Goal: Communication & Community: Answer question/provide support

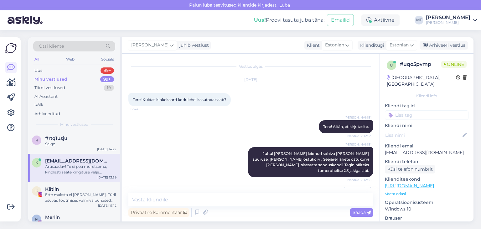
scroll to position [325, 0]
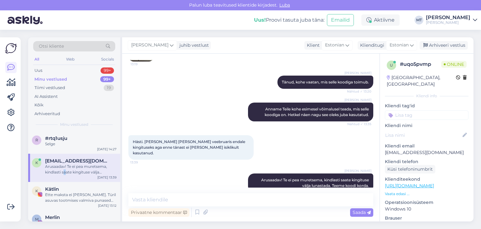
click at [65, 169] on div "Arusaadav! Te ei pea muretsema, kindlasti saate kingituse välja lunastada. Teem…" at bounding box center [80, 169] width 71 height 11
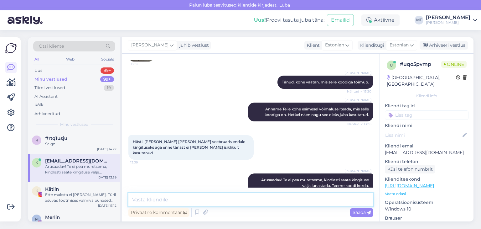
click at [146, 198] on textarea at bounding box center [250, 199] width 245 height 13
click at [148, 197] on textarea at bounding box center [250, 199] width 245 height 13
type textarea "M"
click at [210, 200] on textarea "Meie IT-tehnikud vaatavad kupngide teemat hetkel ja tegelevad" at bounding box center [250, 199] width 245 height 13
click at [160, 200] on textarea "Meie IT-tehnikud vaatavad kupongide teemat hetkel ja tegelevad" at bounding box center [250, 199] width 245 height 13
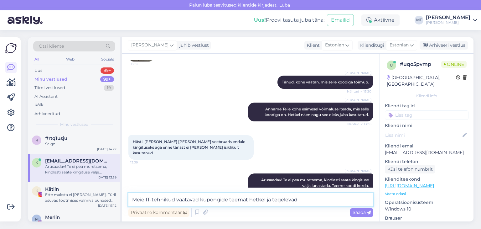
click at [174, 199] on textarea "Meie IT-tehnikud vaatavad kupongide teemat hetkel ja tegelevad" at bounding box center [250, 199] width 245 height 13
drag, startPoint x: 186, startPoint y: 199, endPoint x: 164, endPoint y: 198, distance: 22.3
click at [164, 198] on textarea "Meie IT-tugi vaatavad kupongide teemat hetkel ja tegelevad" at bounding box center [250, 199] width 245 height 13
click at [230, 200] on textarea "Meie IT-tugi tegeleb kupongide teemat hetkel ja tegelevad" at bounding box center [250, 199] width 245 height 13
drag, startPoint x: 290, startPoint y: 198, endPoint x: 252, endPoint y: 200, distance: 38.3
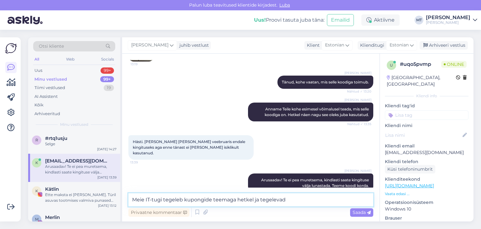
click at [252, 200] on textarea "Meie IT-tugi tegeleb kupongide teemaga hetkel ja tegelevad" at bounding box center [250, 199] width 245 height 13
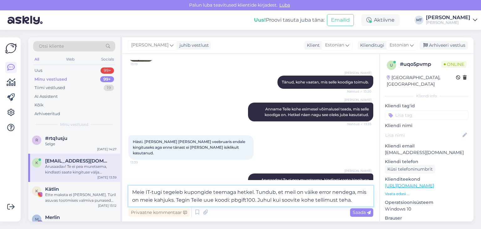
click at [258, 199] on textarea "Meie IT-tugi tegeleb kupongide teemaga hetkel. Tundub, et meil on väike error n…" at bounding box center [250, 196] width 245 height 21
click at [231, 200] on textarea "Meie IT-tugi tegeleb kupongide teemaga hetkel. Tundub, et meil on väike error n…" at bounding box center [250, 196] width 245 height 21
click at [256, 200] on textarea "Meie IT-tugi tegeleb kupongide teemaga hetkel. Tundub, et meil on väike error n…" at bounding box center [250, 196] width 245 height 21
click at [361, 198] on textarea "Meie IT-tugi tegeleb kupongide teemaga hetkel. Tundub, et meil on väike error n…" at bounding box center [250, 196] width 245 height 21
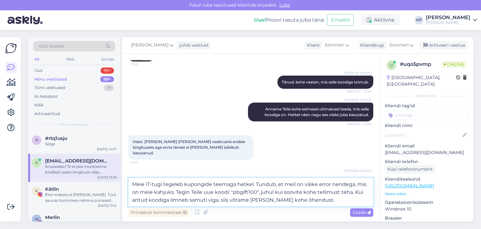
click at [218, 200] on textarea "Meie IT-tugi tegeleb kupongide teemaga hetkel. Tundub, et meil on väike error n…" at bounding box center [250, 192] width 245 height 29
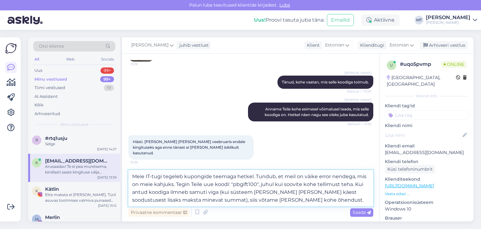
click at [176, 186] on textarea "Meie IT-tugi tegeleb kupongide teemaga hetkel. Tundub, et meil on väike error n…" at bounding box center [250, 188] width 245 height 36
click at [260, 192] on textarea "Meie IT-tugi tegeleb kupongide teemaga hetkel. Tundub, et meil on väike error n…" at bounding box center [250, 188] width 245 height 36
drag, startPoint x: 175, startPoint y: 201, endPoint x: 223, endPoint y: 192, distance: 49.0
click at [223, 192] on textarea "Meie IT-tugi tegeleb kupongide teemaga hetkel. Tundub, et meil on väike error n…" at bounding box center [250, 188] width 245 height 36
click at [243, 201] on textarea "Meie IT-tugi tegeleb kupongide teemaga hetkel. Tundub, et meil on väike error n…" at bounding box center [250, 188] width 245 height 36
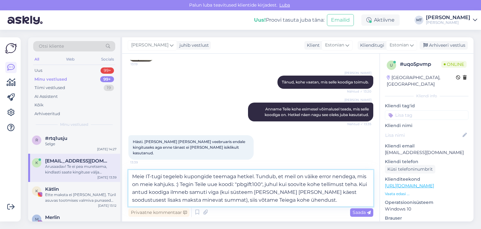
click at [297, 191] on textarea "Meie IT-tugi tegeleb kupongide teemaga hetkel. Tundub, et meil on väike error n…" at bounding box center [250, 188] width 245 height 36
click at [222, 193] on textarea "Meie IT-tugi tegeleb kupongide teemaga hetkel. Tundub, et meil on väike error n…" at bounding box center [250, 188] width 245 height 36
click at [277, 200] on textarea "Meie IT-tugi tegeleb kupongide teemaga hetkel. Tundub, et meil on väike error n…" at bounding box center [250, 188] width 245 height 36
click at [175, 199] on textarea "Meie IT-tugi tegeleb kupongide teemaga hetkel. Tundub, et meil on väike error n…" at bounding box center [250, 188] width 245 height 36
click at [298, 194] on textarea "Meie IT-tugi tegeleb kupongide teemaga hetkel. Tundub, et meil on väike error n…" at bounding box center [250, 188] width 245 height 36
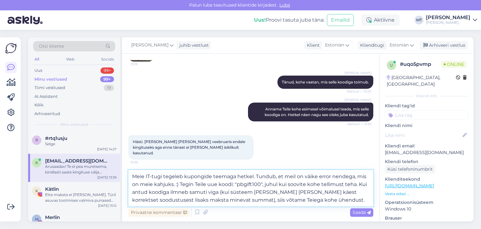
drag, startPoint x: 188, startPoint y: 199, endPoint x: 324, endPoint y: 193, distance: 135.8
click at [324, 193] on textarea "Meie IT-tugi tegeleb kupongide teemaga hetkel. Tundub, et meil on väike error n…" at bounding box center [250, 188] width 245 height 36
click at [213, 198] on textarea "Meie IT-tugi tegeleb kupongide teemaga hetkel. Tundub, et meil on väike error n…" at bounding box center [250, 188] width 245 height 36
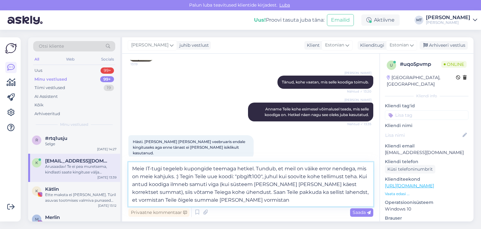
click at [301, 193] on textarea "Meie IT-tugi tegeleb kupongide teemaga hetkel. Tundub, et meil on väike error n…" at bounding box center [250, 184] width 245 height 44
click at [220, 201] on textarea "Meie IT-tugi tegeleb kupongide teemaga hetkel. Tundub, et meil on väike error n…" at bounding box center [250, 184] width 245 height 44
drag, startPoint x: 220, startPoint y: 201, endPoint x: 192, endPoint y: 202, distance: 27.9
click at [192, 202] on textarea "Meie IT-tugi tegeleb kupongide teemaga hetkel. Tundub, et meil on väike error n…" at bounding box center [250, 184] width 245 height 44
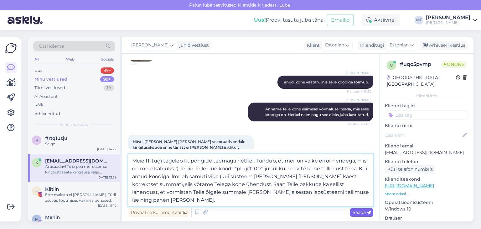
type textarea "Meie IT-tugi tegeleb kupongide teemaga hetkel. Tundub, et meil on väike error n…"
click at [360, 212] on span "Saada" at bounding box center [362, 212] width 18 height 6
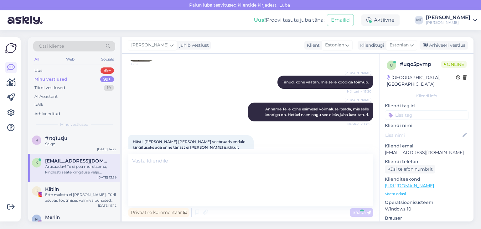
scroll to position [391, 0]
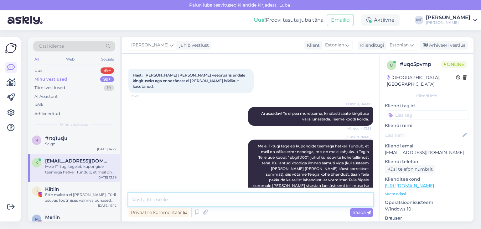
click at [144, 197] on textarea at bounding box center [250, 199] width 245 height 13
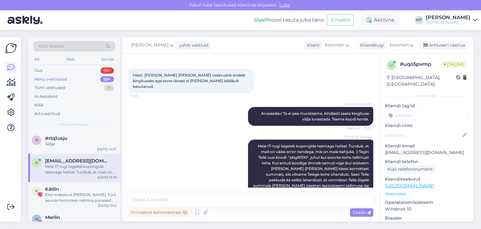
click at [78, 165] on div "Meie IT-tugi tegeleb kupongide teemaga hetkel. Tundub, et meil on väike error n…" at bounding box center [80, 169] width 71 height 11
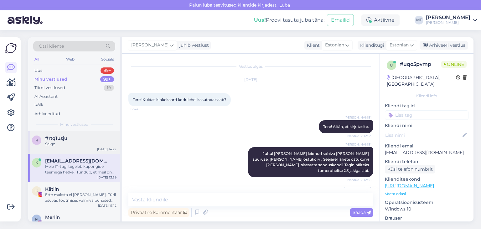
click at [68, 149] on div "r #rtq1usju Selge [DATE] 14:27" at bounding box center [74, 142] width 92 height 23
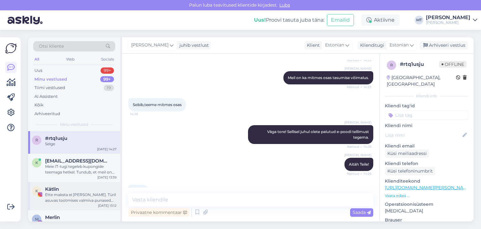
click at [54, 191] on span "Kätlin" at bounding box center [52, 189] width 14 height 6
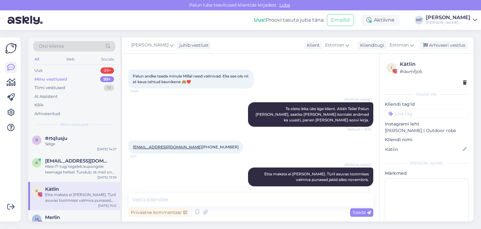
scroll to position [1070, 0]
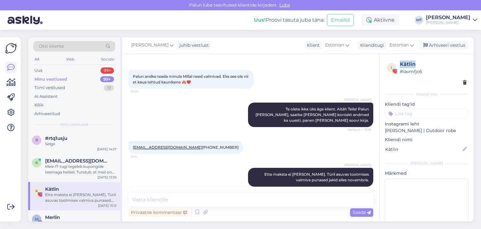
drag, startPoint x: 415, startPoint y: 64, endPoint x: 400, endPoint y: 64, distance: 14.7
click at [400, 64] on div "Kätlin" at bounding box center [433, 64] width 67 height 8
click at [58, 143] on div "Selge" at bounding box center [80, 144] width 71 height 6
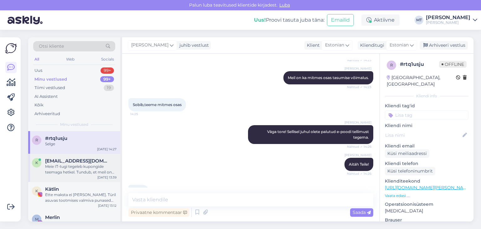
click at [63, 167] on div "Meie IT-tugi tegeleb kupongide teemaga hetkel. Tundub, et meil on väike error n…" at bounding box center [80, 169] width 71 height 11
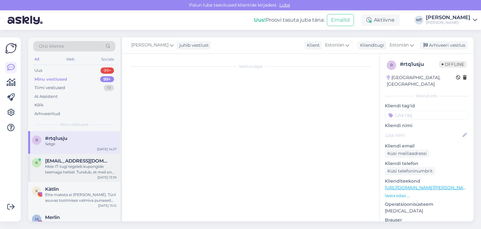
scroll to position [391, 0]
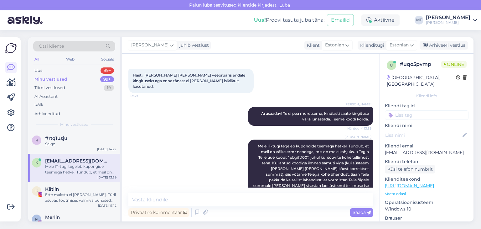
click at [57, 78] on div "Minu vestlused" at bounding box center [50, 79] width 33 height 6
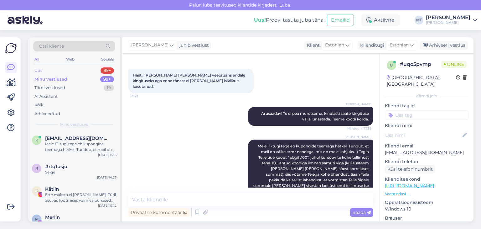
click at [40, 70] on div "Uus" at bounding box center [38, 70] width 8 height 6
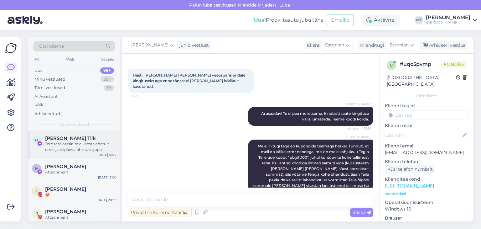
click at [73, 143] on div "Tere tere ostsin teie käest vahetult enne jaanipäeva ühe talvejope ploomililla …" at bounding box center [80, 146] width 71 height 11
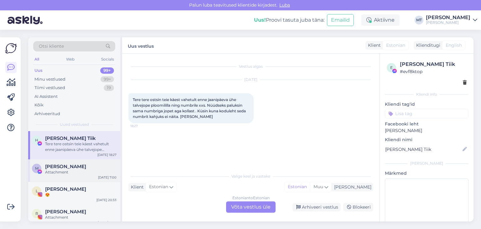
click at [68, 169] on span "[PERSON_NAME]" at bounding box center [65, 167] width 41 height 6
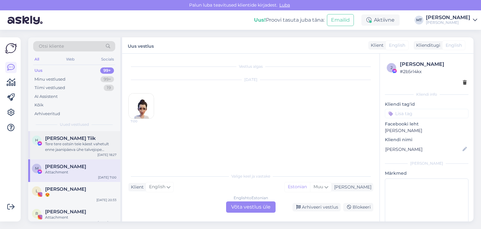
click at [59, 144] on div "Tere tere ostsin teie käest vahetult enne jaanipäeva ühe talvejope ploomililla …" at bounding box center [80, 146] width 71 height 11
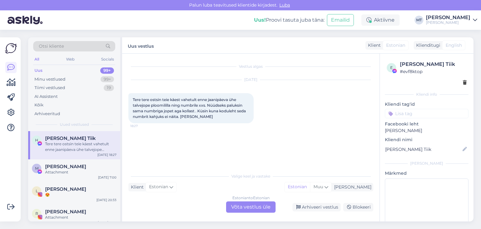
click at [259, 203] on div "Estonian to Estonian Võta vestlus üle" at bounding box center [251, 206] width 50 height 11
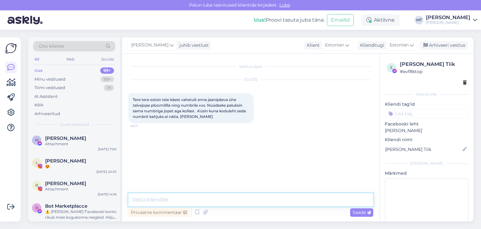
click at [212, 202] on textarea at bounding box center [250, 199] width 245 height 13
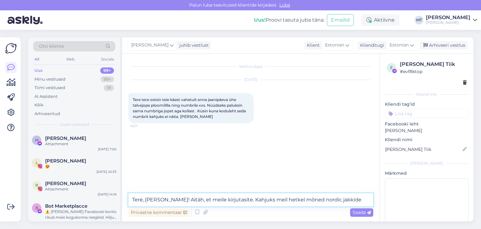
click at [264, 198] on textarea "Tere, [PERSON_NAME]! Aitäh, et meile kirjutasite. Kahjuks meil hetkel mõned nor…" at bounding box center [250, 199] width 245 height 13
click at [310, 200] on textarea "Tere, [PERSON_NAME]! Aitäh, et meile kirjutasite. Kahjuks meil on hetkel mõned …" at bounding box center [250, 199] width 245 height 13
click at [346, 200] on textarea "Tere, [PERSON_NAME]! Aitäh, et meile kirjutasite. Kahjuks meil on hetkel mõned …" at bounding box center [250, 199] width 245 height 13
click at [368, 199] on textarea "Tere, [PERSON_NAME]! Aitäh, et meile kirjutasite. Kahjuks meil on hetkel mõned …" at bounding box center [250, 199] width 245 height 13
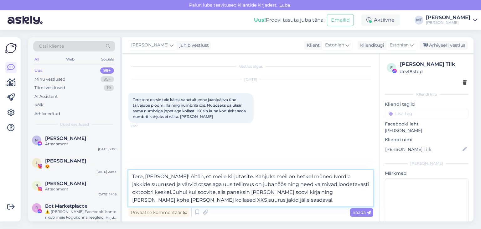
click at [288, 177] on textarea "Tere, [PERSON_NAME]! Aitäh, et meile kirjutasite. Kahjuks meil on hetkel mõned …" at bounding box center [250, 188] width 245 height 36
drag, startPoint x: 431, startPoint y: 64, endPoint x: 401, endPoint y: 64, distance: 30.1
click at [401, 64] on div "[PERSON_NAME] Tiik" at bounding box center [433, 64] width 67 height 8
copy div "[PERSON_NAME] Tiik"
click at [192, 200] on textarea "Tere, [PERSON_NAME]! Aitäh, et meile kirjutasite. Kahjuks meil on hetkel mõned …" at bounding box center [250, 188] width 245 height 36
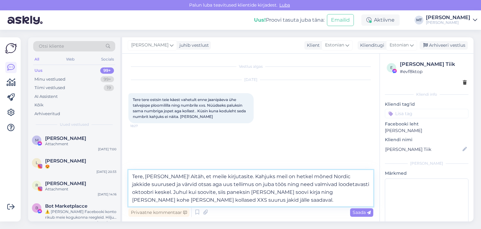
click at [232, 184] on textarea "Tere, [PERSON_NAME]! Aitäh, et meile kirjutasite. Kahjuks meil on hetkel mõned …" at bounding box center [250, 188] width 245 height 36
click at [145, 200] on textarea "Tere, [PERSON_NAME]! Aitäh, et meile kirjutasite. Kahjuks meil on hetkel mõned …" at bounding box center [250, 188] width 245 height 36
type textarea "Tere, [PERSON_NAME]! Aitäh, et meile kirjutasite. Kahjuks meil on hetkel mõned …"
click at [360, 212] on span "Saada" at bounding box center [362, 212] width 18 height 6
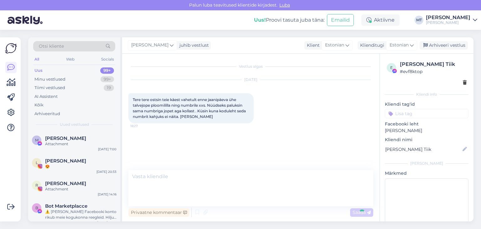
scroll to position [11, 0]
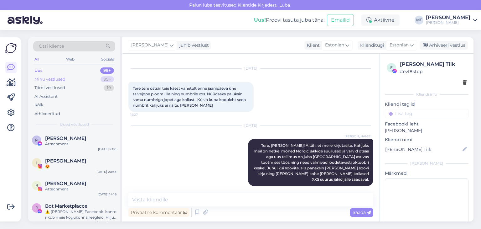
click at [53, 77] on div "Minu vestlused" at bounding box center [49, 79] width 31 height 6
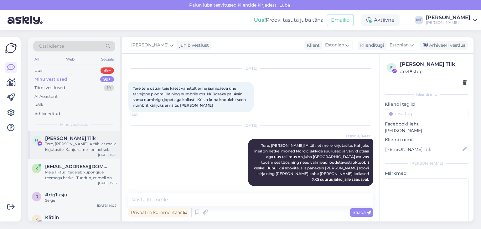
click at [55, 141] on div "Tere, [PERSON_NAME]! Aitäh, et meile kirjutasite. Kahjuks meil on hetkel mõned …" at bounding box center [80, 146] width 71 height 11
click at [65, 172] on div "Meie IT-tugi tegeleb kupongide teemaga hetkel. Tundub, et meil on väike error n…" at bounding box center [80, 174] width 71 height 11
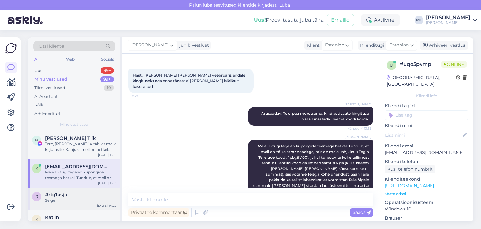
click at [60, 197] on div "Selge" at bounding box center [80, 200] width 71 height 6
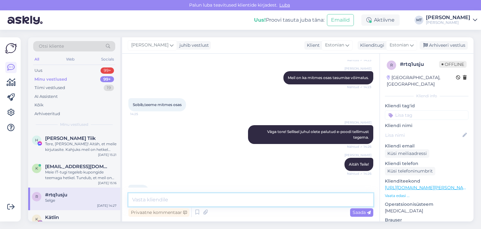
click at [149, 198] on textarea at bounding box center [250, 199] width 245 height 13
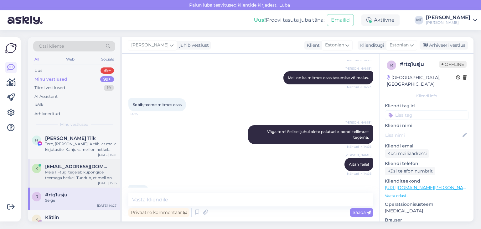
click at [60, 181] on div "k [EMAIL_ADDRESS][DOMAIN_NAME] Meie IT-tugi tegeleb kupongide teemaga hetkel. T…" at bounding box center [74, 173] width 92 height 28
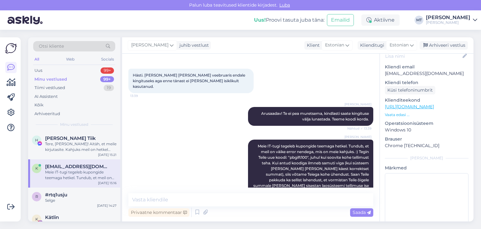
scroll to position [90, 0]
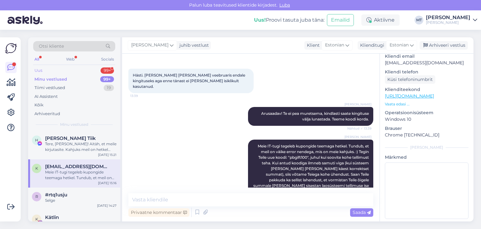
click at [41, 70] on div "Uus" at bounding box center [38, 70] width 8 height 6
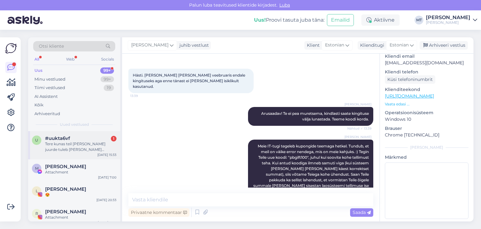
click at [82, 146] on div "Tere kunas teil [PERSON_NAME] juurde tuleb [PERSON_NAME] huvitasid s mudelist" at bounding box center [80, 146] width 71 height 11
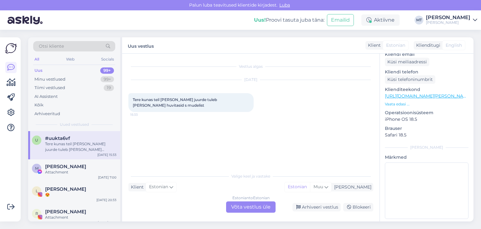
click at [262, 206] on div "Estonian to Estonian Võta vestlus üle" at bounding box center [251, 206] width 50 height 11
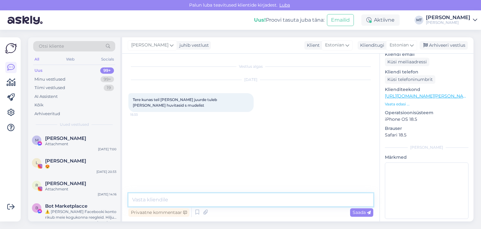
click at [234, 199] on textarea at bounding box center [250, 199] width 245 height 13
click at [150, 200] on textarea at bounding box center [250, 199] width 245 height 13
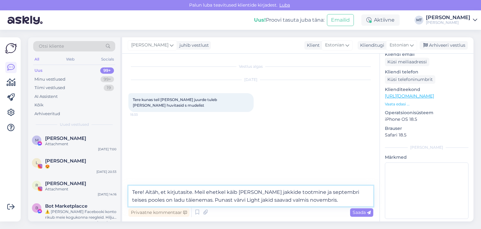
click at [209, 193] on textarea "Tere! Aitäh, et kirjutasite. Meil ehetkel käib [PERSON_NAME] jakkide tootmine j…" at bounding box center [250, 196] width 245 height 21
click at [313, 193] on textarea "Tere! Aitäh, et kirjutasite. Meil hetkel käib [PERSON_NAME] jakkide tootmine ja…" at bounding box center [250, 196] width 245 height 21
click at [312, 194] on textarea "Tere! Aitäh, et kirjutasite. Meil hetkel käib [PERSON_NAME] jakkide tootmine ja…" at bounding box center [250, 196] width 245 height 21
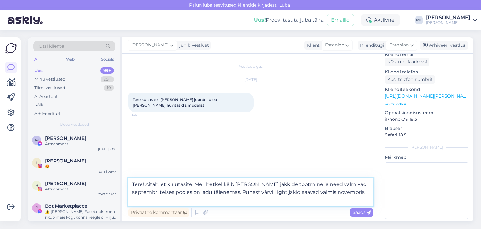
drag, startPoint x: 192, startPoint y: 191, endPoint x: 239, endPoint y: 191, distance: 47.0
click at [239, 190] on textarea "Tere! Aitäh, et kirjutasite. Meil hetkel käib [PERSON_NAME] jakkide tootmine ja…" at bounding box center [250, 192] width 245 height 29
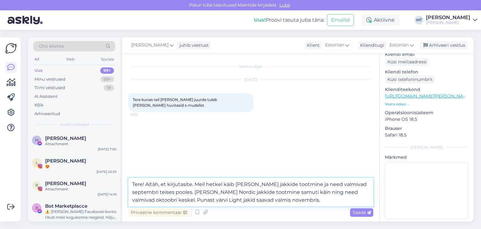
click at [301, 200] on textarea "Tere! Aitäh, et kirjutasite. Meil hetkel käib [PERSON_NAME] jakkide tootmine ja…" at bounding box center [250, 192] width 245 height 29
click at [194, 194] on textarea "Tere! Aitäh, et kirjutasite. Meil hetkel käib [PERSON_NAME] jakkide tootmine ja…" at bounding box center [250, 192] width 245 height 29
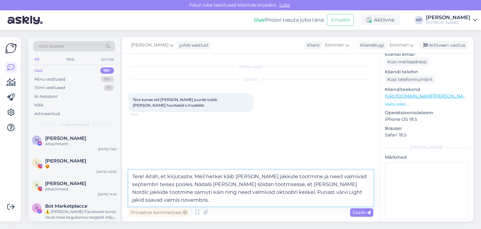
click at [261, 183] on textarea "Tere! Aitäh, et kirjutasite. Meil hetkel käib [PERSON_NAME] jakkide tootmine ja…" at bounding box center [250, 188] width 245 height 36
click at [284, 184] on textarea "Tere! Aitäh, et kirjutasite. Meil hetkel käib [PERSON_NAME] jakkide tootmine ja…" at bounding box center [250, 188] width 245 height 36
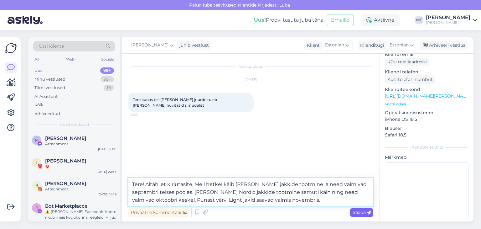
type textarea "Tere! Aitäh, et kirjutasite. Meil hetkel käib [PERSON_NAME] jakkide tootmine ja…"
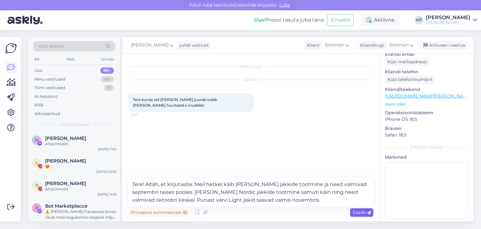
click at [355, 212] on span "Saada" at bounding box center [362, 212] width 18 height 6
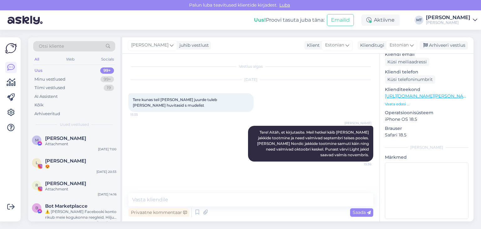
scroll to position [0, 0]
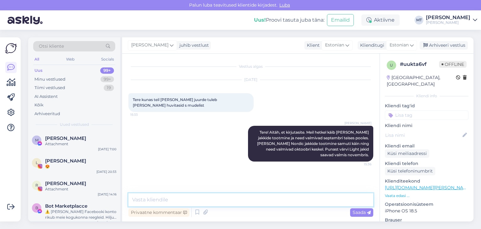
click at [182, 200] on textarea at bounding box center [250, 199] width 245 height 13
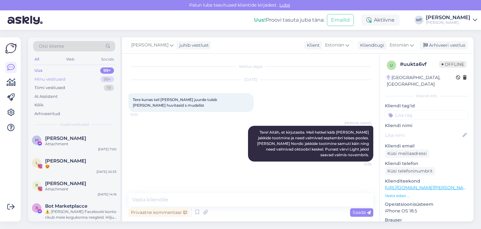
click at [48, 80] on div "Minu vestlused" at bounding box center [49, 79] width 31 height 6
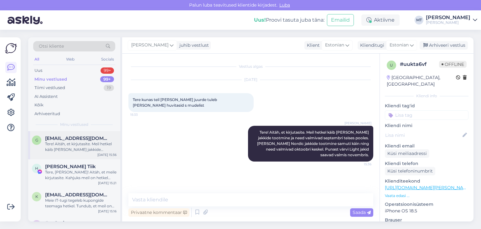
click at [78, 144] on div "Tere! Aitäh, et kirjutasite. Meil hetkel käib [PERSON_NAME] jakkide tootmine ja…" at bounding box center [80, 146] width 71 height 11
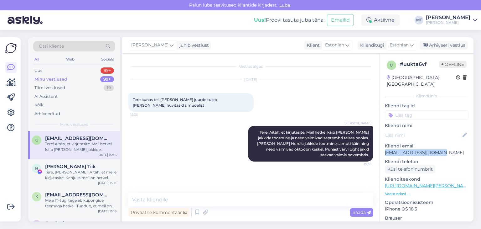
drag, startPoint x: 444, startPoint y: 147, endPoint x: 385, endPoint y: 146, distance: 58.9
click at [385, 149] on p "[EMAIL_ADDRESS][DOMAIN_NAME]" at bounding box center [427, 152] width 84 height 7
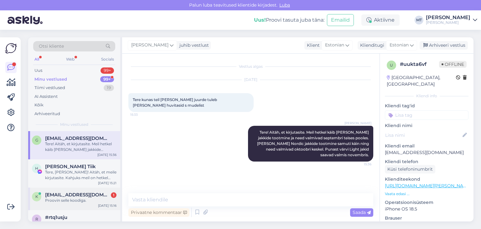
click at [64, 195] on span "[EMAIL_ADDRESS][DOMAIN_NAME]" at bounding box center [77, 195] width 65 height 6
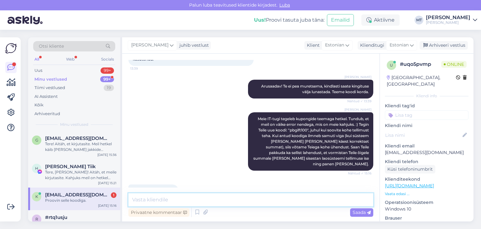
click at [157, 202] on textarea at bounding box center [250, 199] width 245 height 13
type textarea "Teeme nii! :)"
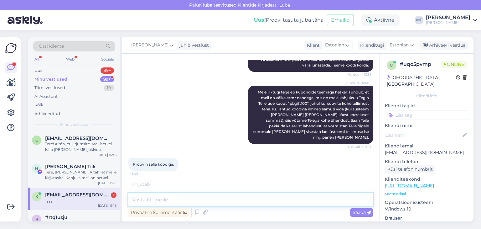
click at [181, 198] on textarea at bounding box center [250, 199] width 245 height 13
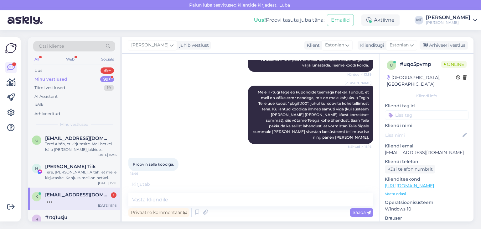
click at [64, 78] on div "Minu vestlused" at bounding box center [50, 79] width 33 height 6
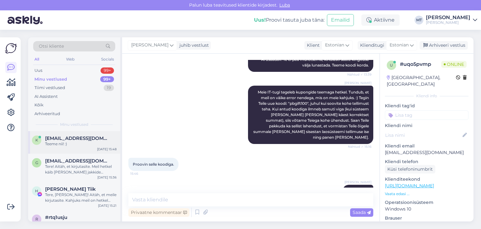
click at [58, 142] on div "Teeme nii! :)" at bounding box center [80, 144] width 71 height 6
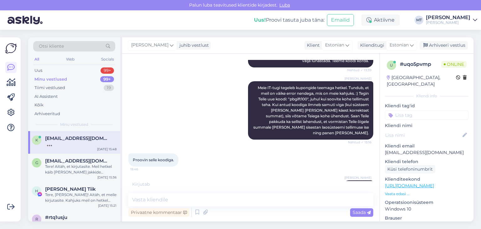
scroll to position [452, 0]
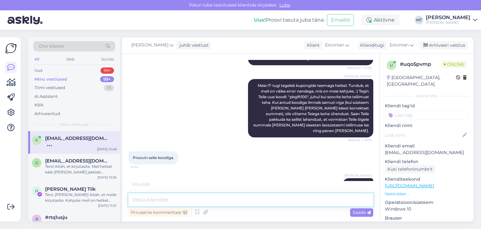
click at [162, 199] on textarea at bounding box center [250, 199] width 245 height 13
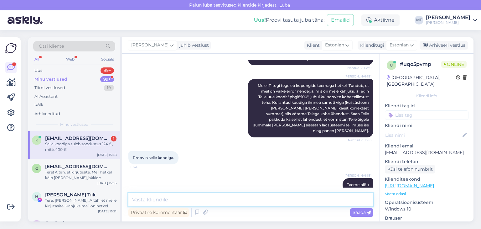
scroll to position [472, 0]
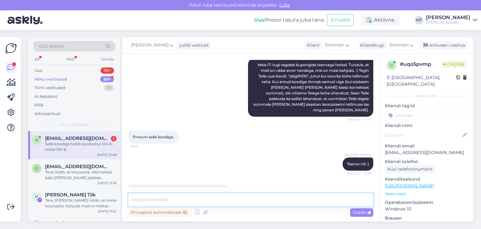
click at [222, 201] on textarea at bounding box center [250, 199] width 245 height 13
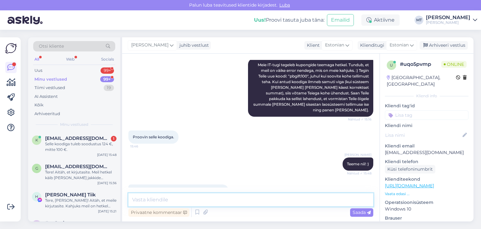
click at [175, 200] on textarea at bounding box center [250, 199] width 245 height 13
click at [149, 200] on textarea at bounding box center [250, 199] width 245 height 13
click at [153, 204] on textarea at bounding box center [250, 199] width 245 height 13
click at [149, 201] on textarea at bounding box center [250, 199] width 245 height 13
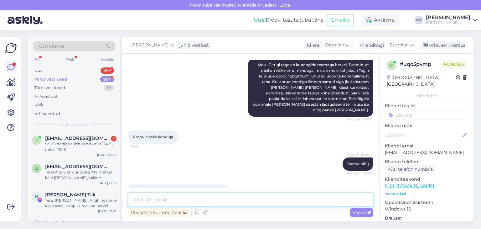
click at [168, 203] on textarea at bounding box center [250, 199] width 245 height 13
click at [164, 199] on textarea at bounding box center [250, 199] width 245 height 13
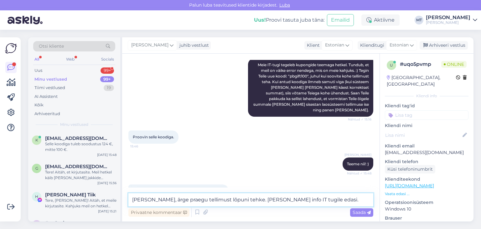
drag, startPoint x: 287, startPoint y: 199, endPoint x: 274, endPoint y: 200, distance: 13.2
click at [274, 200] on textarea "[PERSON_NAME], ärge praegu tellimust lõpuni tehke. [PERSON_NAME] info IT tugile…" at bounding box center [250, 199] width 245 height 13
type textarea "[PERSON_NAME], ärge praegu tellimust lõpuni tehke. [PERSON_NAME] info IT toele …"
click at [306, 200] on textarea "[PERSON_NAME], ärge praegu tellimust lõpuni tehke. [PERSON_NAME] info IT toele …" at bounding box center [250, 199] width 245 height 13
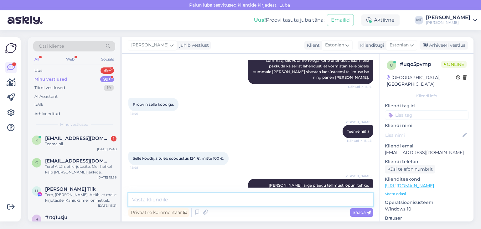
scroll to position [531, 0]
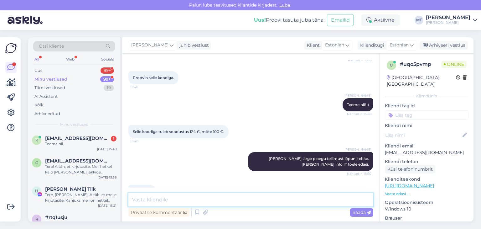
click at [136, 200] on textarea at bounding box center [250, 199] width 245 height 13
paste textarea "pbgift100e"
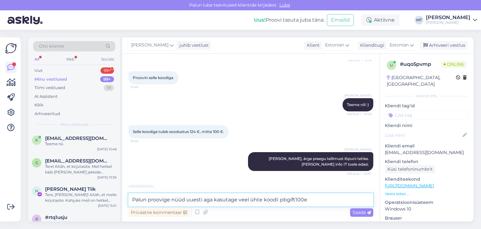
click at [238, 201] on textarea "Palun proovige nüüd uuesti aga kasutage veel ühte koodi: pbgift100e" at bounding box center [250, 199] width 245 height 13
drag, startPoint x: 278, startPoint y: 200, endPoint x: 253, endPoint y: 202, distance: 25.2
click at [253, 202] on textarea "Palun proovige nüüd uuesti aga kasutage nüüd veel ühte koodi: pbgift100e" at bounding box center [250, 199] width 245 height 13
type textarea "Palun proovige nüüd uuesti aga kasutage nüüd seda koodi: pbgift100e"
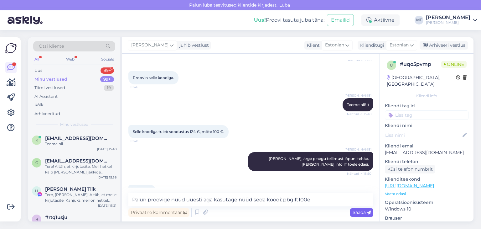
click at [361, 212] on span "Saada" at bounding box center [362, 212] width 18 height 6
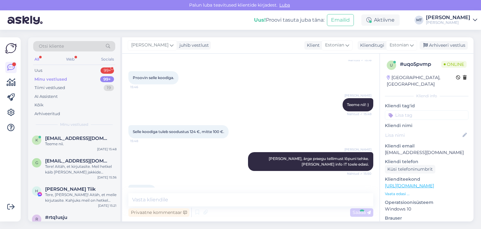
scroll to position [564, 0]
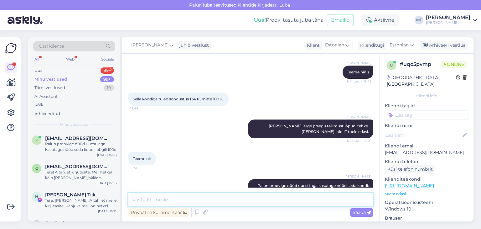
click at [164, 201] on textarea at bounding box center [250, 199] width 245 height 13
type textarea "Loodan, et nüüd kõik õige. Tänan [PERSON_NAME] kannatlikkuse eest!"
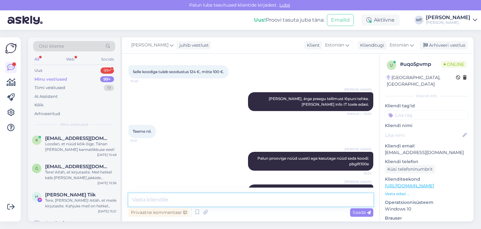
click at [149, 201] on textarea at bounding box center [250, 199] width 245 height 13
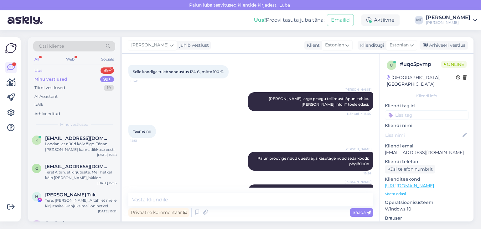
click at [39, 72] on div "Uus" at bounding box center [38, 70] width 8 height 6
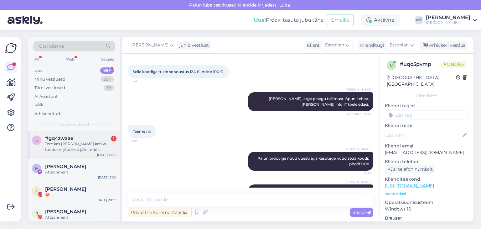
click at [60, 145] on div "Tere kas [PERSON_NAME] kah kui toode on jõudnud jälle müüki" at bounding box center [80, 146] width 71 height 11
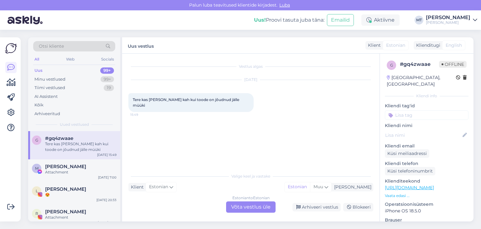
scroll to position [0, 0]
click at [249, 208] on div "Estonian to Estonian Võta vestlus üle" at bounding box center [251, 206] width 50 height 11
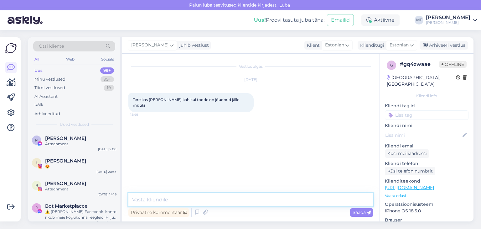
click at [255, 201] on textarea at bounding box center [250, 199] width 245 height 13
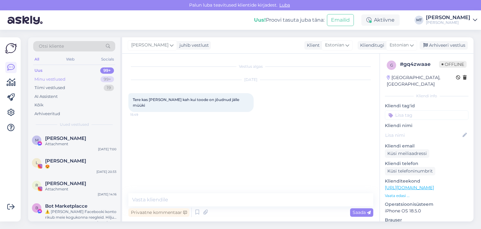
click at [51, 77] on div "Minu vestlused" at bounding box center [49, 79] width 31 height 6
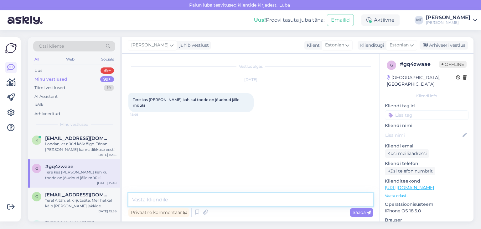
click at [181, 198] on textarea at bounding box center [250, 199] width 245 height 13
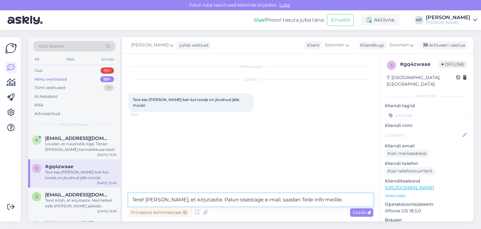
click at [258, 199] on textarea "Tere! [PERSON_NAME], et kirjutasite. Palun sisestage e-mail. saadan Teile info …" at bounding box center [250, 199] width 245 height 13
click at [289, 199] on textarea "Tere! [PERSON_NAME], et kirjutasite. Palun sisestage e-mail. Saadan Teile info …" at bounding box center [250, 199] width 245 height 13
click at [288, 201] on textarea "Tere! [PERSON_NAME], et kirjutasite. Palun sisestage e-mail. Saadan Teile info …" at bounding box center [250, 199] width 245 height 13
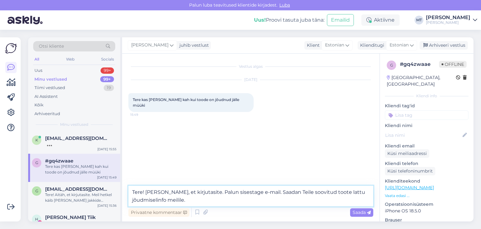
type textarea "Tere! [PERSON_NAME], et kirjutasite. Palun sisestage e-mail. Saadan Teile soovi…"
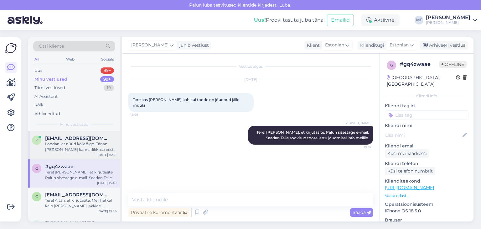
click at [78, 144] on div "Loodan, et nüüd kõik õige. Tänan [PERSON_NAME] kannatlikkuse eest!" at bounding box center [80, 146] width 71 height 11
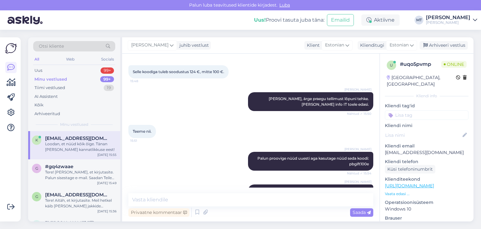
scroll to position [591, 0]
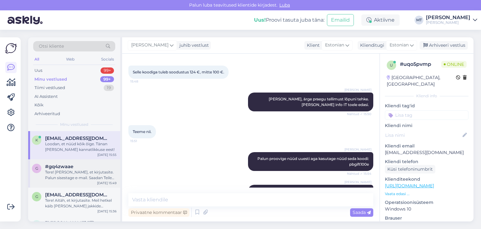
click at [75, 172] on div "Tere! [PERSON_NAME], et kirjutasite. Palun sisestage e-mail. Saadan Teile soovi…" at bounding box center [80, 174] width 71 height 11
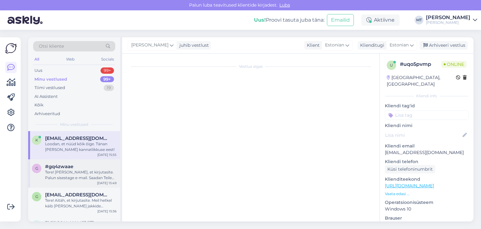
scroll to position [0, 0]
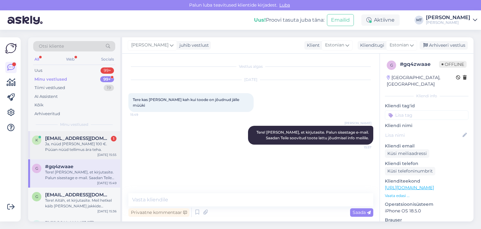
click at [69, 146] on div "Ja, nüüd [PERSON_NAME] 100 €. Püüan nüüd tellimus ära teha." at bounding box center [80, 146] width 71 height 11
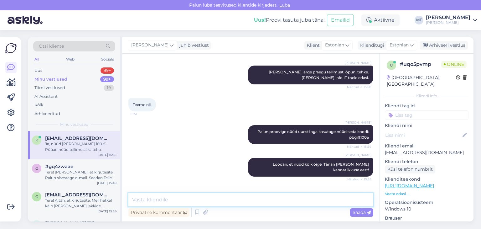
click at [168, 201] on textarea at bounding box center [250, 199] width 245 height 13
type textarea "Suurepärane, aitäh Teile!"
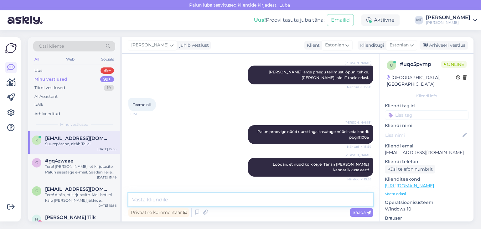
scroll to position [645, 0]
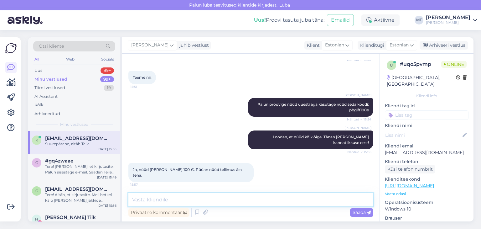
click at [168, 201] on textarea at bounding box center [250, 199] width 245 height 13
click at [206, 198] on textarea at bounding box center [250, 199] width 245 height 13
click at [188, 199] on textarea "Tänan, et aitasite [PERSON_NAME] tuvastada. :)" at bounding box center [250, 199] width 245 height 13
type textarea "Tänan, et aitasite meil sooduskoodidega seotud vea tuvastada. :)"
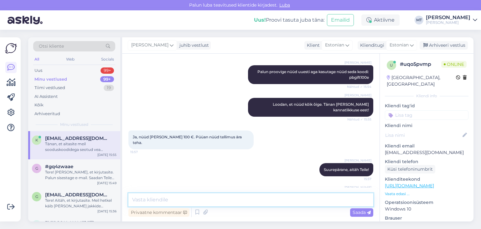
click at [140, 201] on textarea at bounding box center [250, 199] width 245 height 13
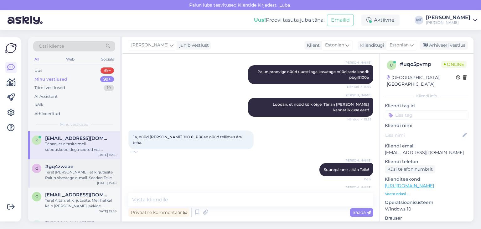
click at [78, 169] on div "Tere! [PERSON_NAME], et kirjutasite. Palun sisestage e-mail. Saadan Teile soovi…" at bounding box center [80, 174] width 71 height 11
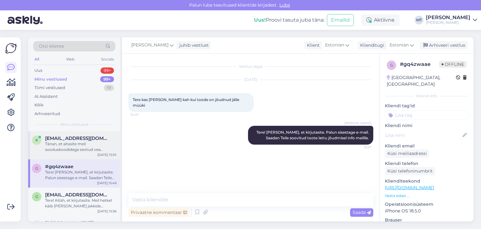
scroll to position [0, 0]
click at [78, 145] on div "Tänan, et aitasite meil sooduskoodidega seotud vea tuvastada. :)" at bounding box center [80, 146] width 71 height 11
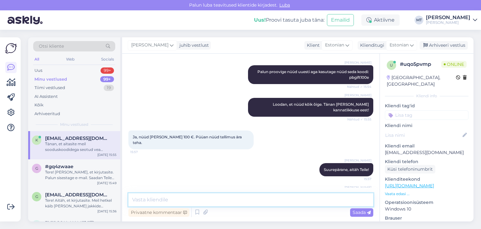
click at [152, 199] on textarea at bounding box center [250, 199] width 245 height 13
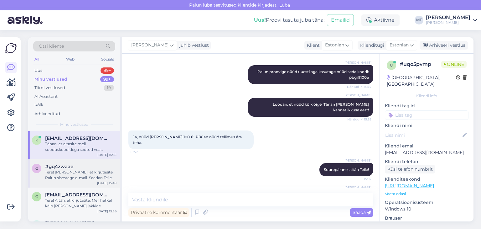
click at [58, 172] on div "Tere! [PERSON_NAME], et kirjutasite. Palun sisestage e-mail. Saadan Teile soovi…" at bounding box center [80, 174] width 71 height 11
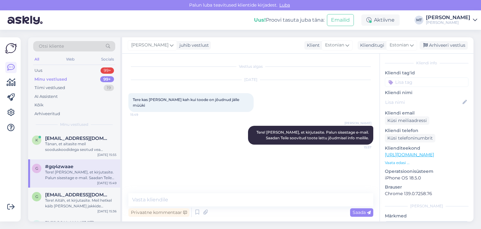
scroll to position [91, 0]
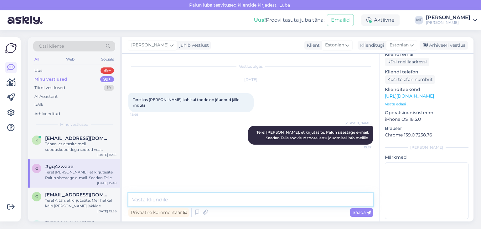
click at [179, 199] on textarea at bounding box center [250, 199] width 245 height 13
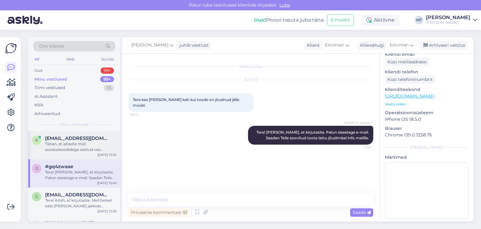
click at [62, 149] on div "Tänan, et aitasite meil sooduskoodidega seotud vea tuvastada. :)" at bounding box center [80, 146] width 71 height 11
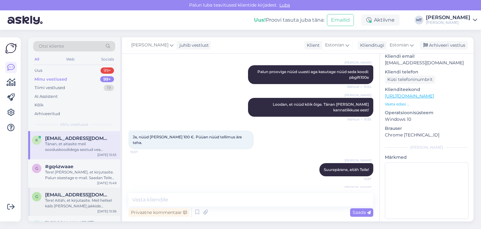
click at [65, 200] on div "Tere! Aitäh, et kirjutasite. Meil hetkel käib [PERSON_NAME] jakkide tootmine ja…" at bounding box center [80, 202] width 71 height 11
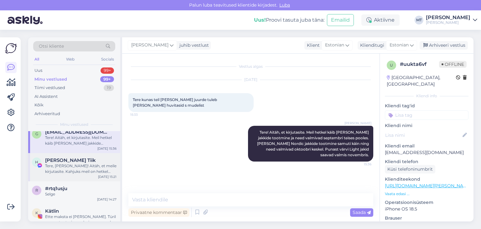
scroll to position [31, 0]
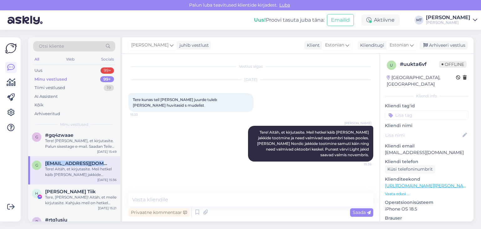
drag, startPoint x: 109, startPoint y: 163, endPoint x: 46, endPoint y: 162, distance: 63.6
click at [46, 162] on div "[EMAIL_ADDRESS][DOMAIN_NAME]" at bounding box center [80, 163] width 71 height 6
copy span "[EMAIL_ADDRESS][DOMAIN_NAME]"
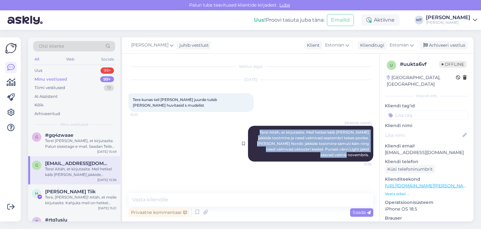
drag, startPoint x: 256, startPoint y: 125, endPoint x: 369, endPoint y: 153, distance: 117.1
click at [369, 153] on div "[PERSON_NAME] Tere! Aitäh, et kirjutasite. Meil hetkel käib [PERSON_NAME] jakki…" at bounding box center [310, 144] width 125 height 36
copy span "Tere! Aitäh, et kirjutasite. Meil hetkel käib [PERSON_NAME] jakkide tootmine ja…"
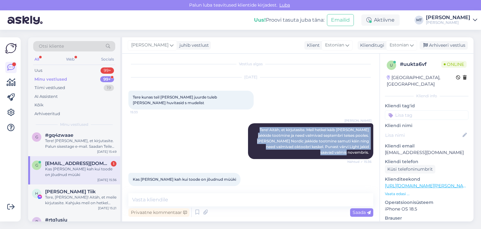
scroll to position [2, 0]
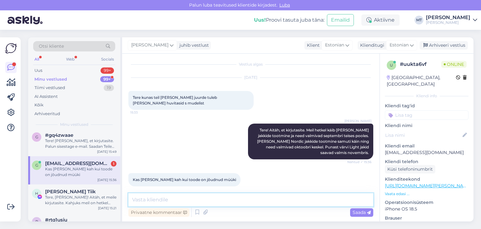
click at [181, 201] on textarea at bounding box center [250, 199] width 245 height 13
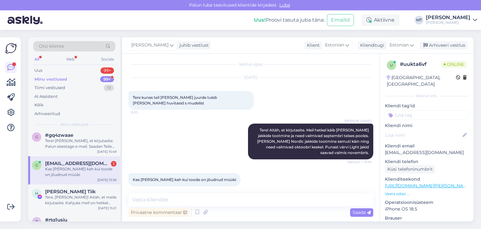
click at [86, 175] on div "Kas [PERSON_NAME] kah kui toode on jõudnud müüki" at bounding box center [80, 171] width 71 height 11
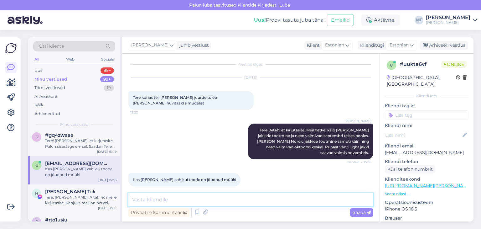
click at [142, 198] on textarea at bounding box center [250, 199] width 245 height 13
click at [143, 201] on textarea at bounding box center [250, 199] width 245 height 13
click at [139, 200] on textarea at bounding box center [250, 199] width 245 height 13
click at [145, 201] on textarea at bounding box center [250, 199] width 245 height 13
click at [146, 201] on textarea at bounding box center [250, 199] width 245 height 13
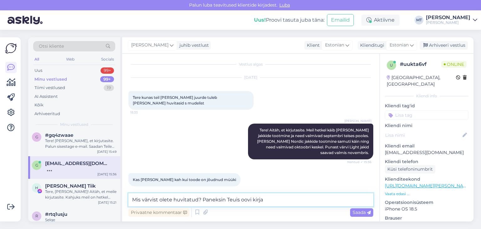
click at [242, 200] on textarea "Mis värvist olete huvitatud? Paneksin Teuis oovi kirja" at bounding box center [250, 199] width 245 height 13
click at [263, 201] on textarea "Mis värvist olete huvitatud? Paneksin Teie soovi kirja" at bounding box center [250, 199] width 245 height 13
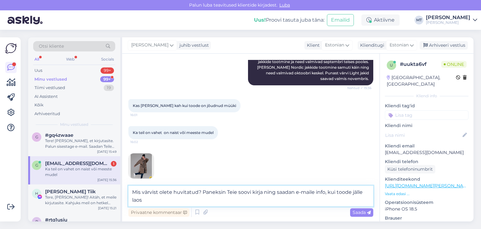
type textarea "Mis värvist olete huvitatud? Paneksin Teie soovi kirja ning saadan e-maile info…"
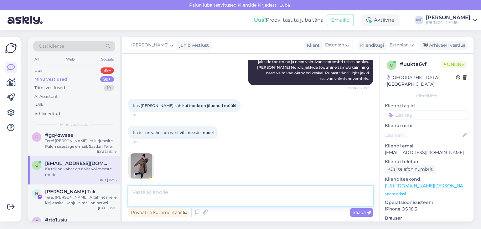
scroll to position [101, 0]
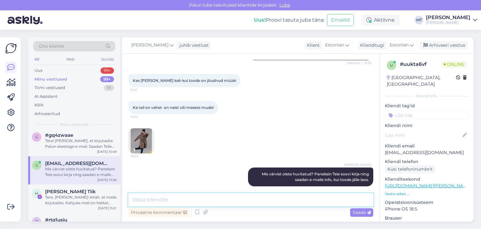
click at [147, 200] on textarea at bounding box center [250, 199] width 245 height 13
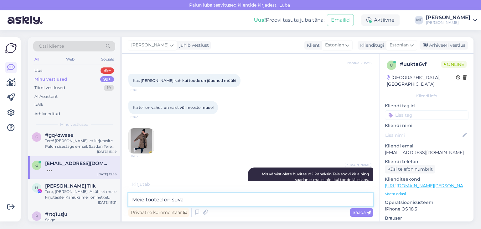
scroll to position [108, 0]
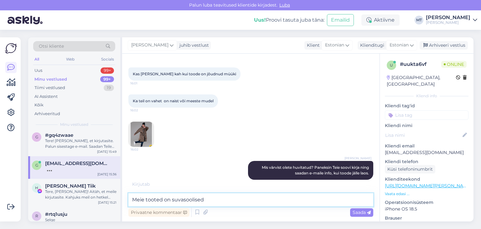
type textarea "Meie tooted on suvasoolised."
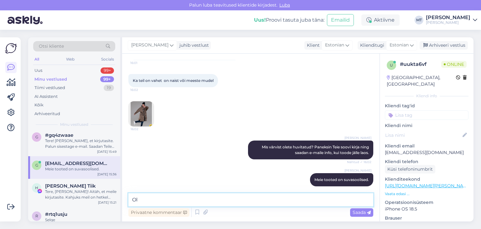
type textarea "O"
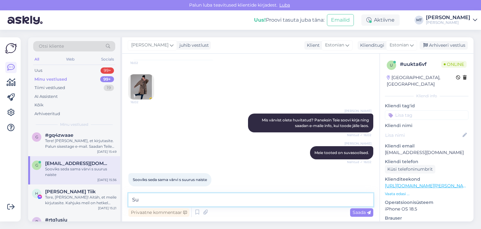
type textarea "S"
click at [179, 201] on textarea at bounding box center [250, 199] width 245 height 13
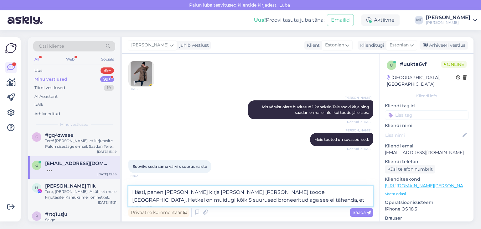
scroll to position [163, 0]
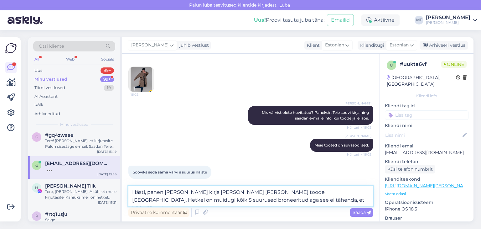
type textarea "Hästi, panen [PERSON_NAME] kirja [PERSON_NAME] [PERSON_NAME] toode [GEOGRAPHIC_…"
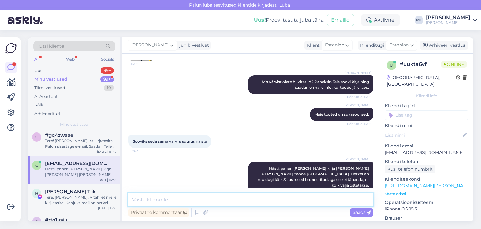
scroll to position [193, 0]
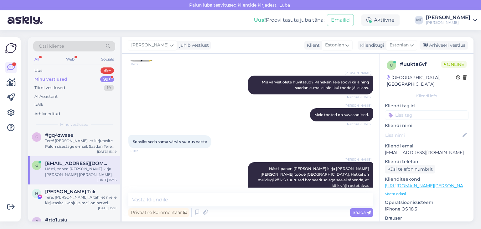
click at [62, 80] on div "Minu vestlused" at bounding box center [50, 79] width 33 height 6
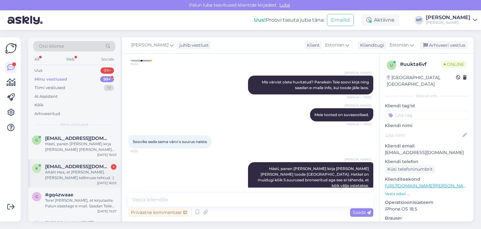
scroll to position [220, 0]
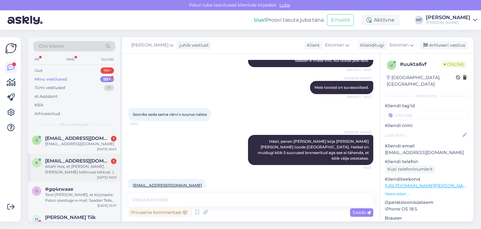
click at [51, 171] on div "Aitäh! Hea, et [PERSON_NAME]. [PERSON_NAME] tellimuse tehtud. :)" at bounding box center [80, 169] width 71 height 11
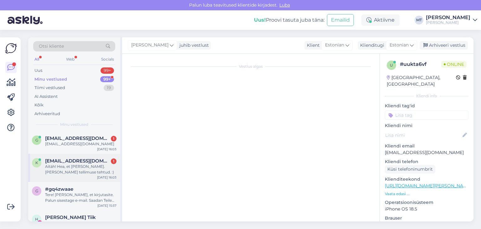
scroll to position [704, 0]
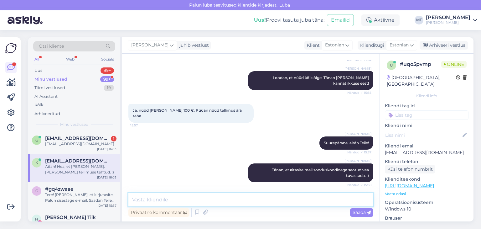
click at [177, 201] on textarea at bounding box center [250, 199] width 245 height 13
type textarea "Suured tänud Teile!"
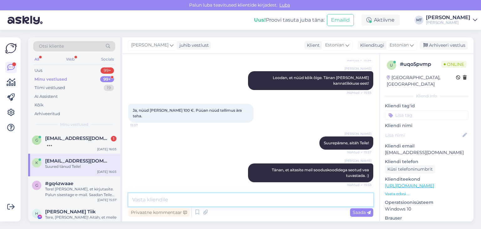
scroll to position [732, 0]
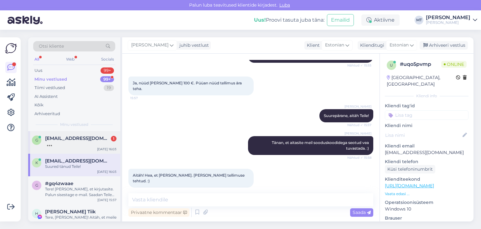
click at [76, 140] on span "[EMAIL_ADDRESS][DOMAIN_NAME]" at bounding box center [77, 138] width 65 height 6
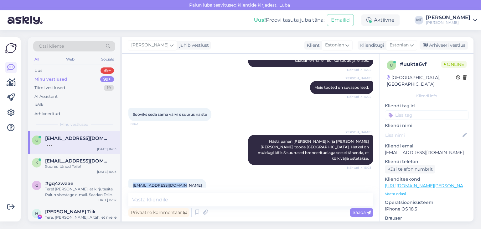
drag, startPoint x: 173, startPoint y: 175, endPoint x: 131, endPoint y: 175, distance: 42.0
click at [131, 179] on div "[EMAIL_ADDRESS][DOMAIN_NAME] 16:03" at bounding box center [167, 185] width 78 height 13
copy link "[EMAIL_ADDRESS][DOMAIN_NAME]"
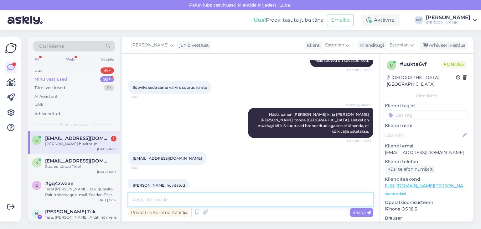
click at [159, 197] on textarea at bounding box center [250, 199] width 245 height 13
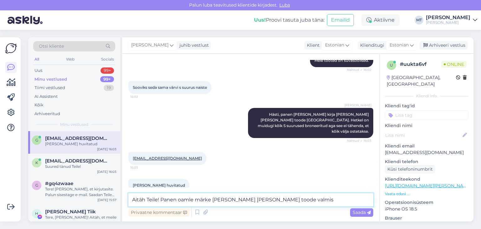
type textarea "Aitäh Teile! Panen oamle märke [PERSON_NAME] [PERSON_NAME] toode valmis."
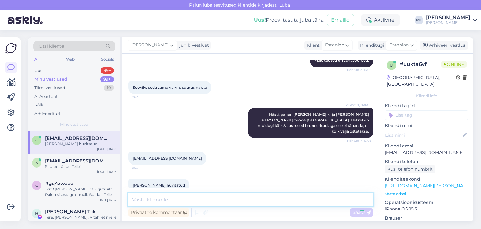
scroll to position [280, 0]
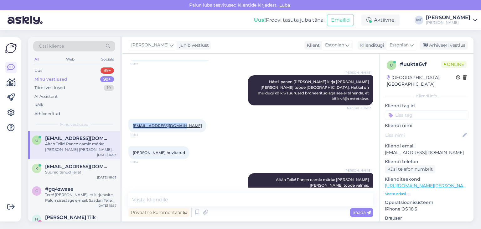
drag, startPoint x: 186, startPoint y: 117, endPoint x: 132, endPoint y: 119, distance: 54.9
click at [132, 119] on div "[EMAIL_ADDRESS][DOMAIN_NAME] 16:03" at bounding box center [167, 125] width 78 height 13
copy link "[EMAIL_ADDRESS][DOMAIN_NAME]"
click at [55, 79] on div "Minu vestlused" at bounding box center [50, 79] width 33 height 6
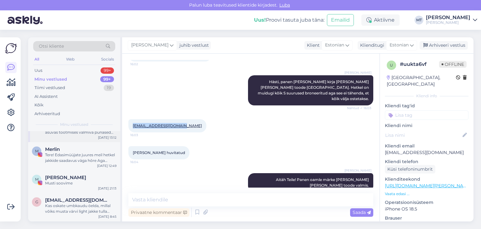
scroll to position [157, 0]
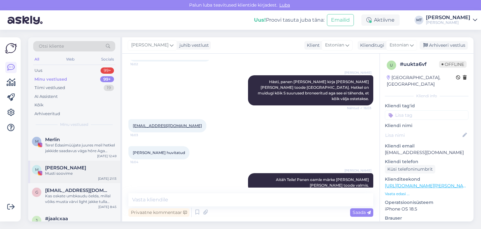
click at [67, 170] on div "Musti soovime" at bounding box center [80, 173] width 71 height 6
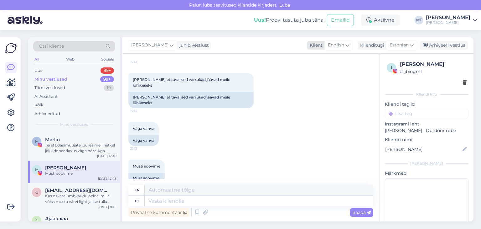
click at [348, 45] on icon at bounding box center [348, 45] width 4 height 7
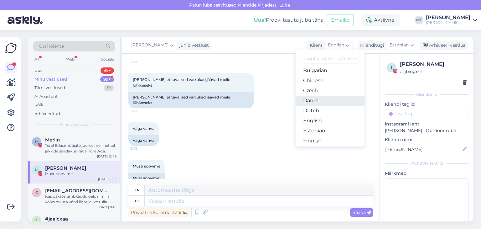
scroll to position [31, 0]
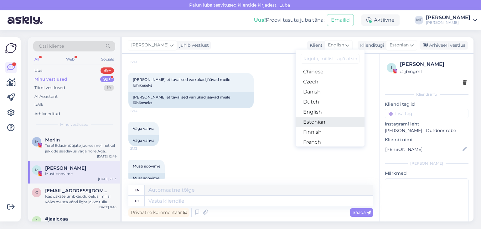
click at [315, 121] on link "Estonian" at bounding box center [330, 122] width 69 height 10
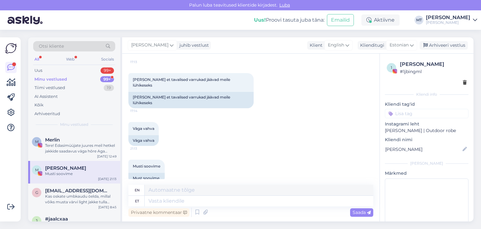
scroll to position [248, 0]
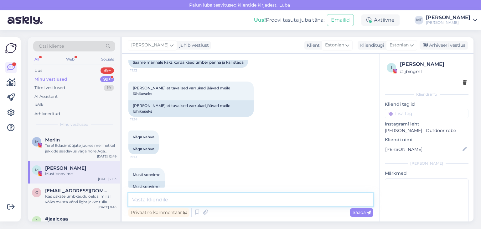
click at [154, 200] on textarea at bounding box center [250, 199] width 245 height 13
type textarea "Tere"
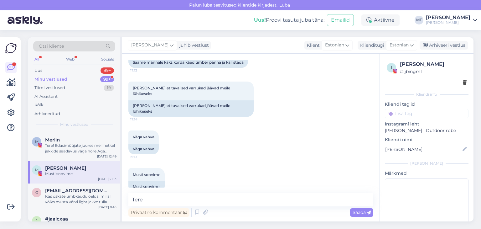
click at [53, 81] on div "Minu vestlused" at bounding box center [50, 79] width 33 height 6
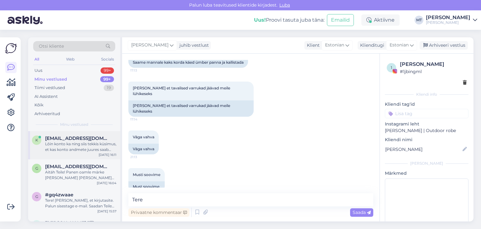
click at [71, 142] on div "Lõin konto ka ning siis tekkis küsimus, et kas konto andmete juures saab teha a…" at bounding box center [80, 146] width 71 height 11
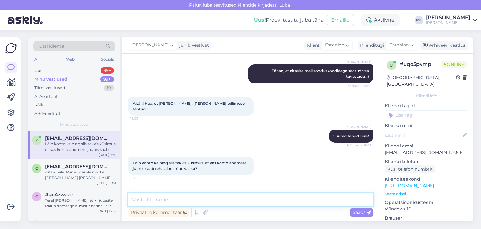
click at [174, 199] on textarea at bounding box center [250, 199] width 245 height 13
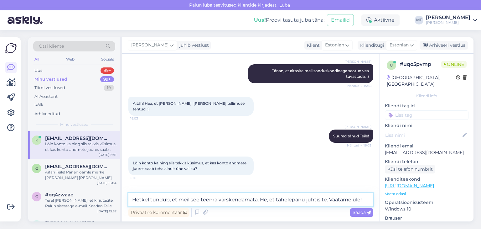
click at [264, 201] on textarea "Hetkel tundub, et meil see teema värskendamata. He, et tähelepanu juhtisite. Va…" at bounding box center [250, 199] width 245 height 13
click at [366, 198] on textarea "Hetkel tundub, et meil see teema värskendamata. Hea, et tähelepanu juhtisite. V…" at bounding box center [250, 199] width 245 height 13
type textarea "Hetkel tundub, et meil see teema värskendamata. Hea, et tähelepanu juhtisite. V…"
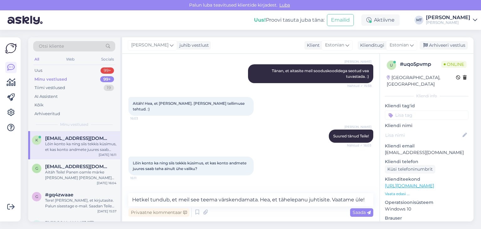
click at [362, 213] on span "Saada" at bounding box center [362, 212] width 18 height 6
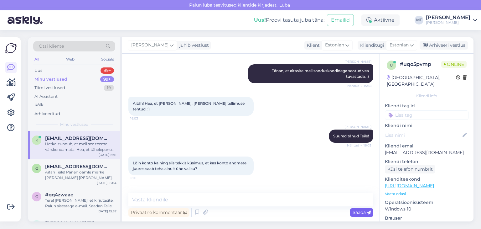
scroll to position [836, 0]
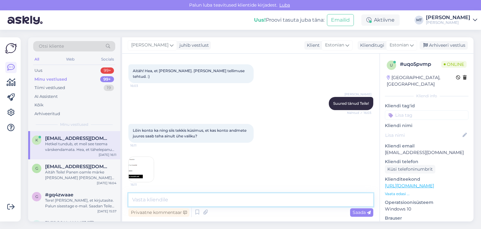
click at [167, 202] on textarea at bounding box center [250, 199] width 245 height 13
click at [159, 200] on textarea at bounding box center [250, 199] width 245 height 13
click at [196, 200] on textarea at bounding box center [250, 199] width 245 height 13
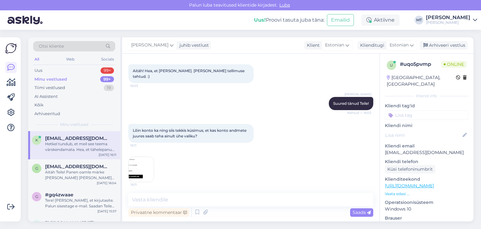
click at [68, 144] on div "Hetkel tundub, et meil see teema värskendamata. Hea, et tähelepanu juhtisite. V…" at bounding box center [80, 146] width 71 height 11
click at [84, 173] on div "Aitäh Teile! Panen oamle märke [PERSON_NAME] [PERSON_NAME] toode valmis." at bounding box center [80, 174] width 71 height 11
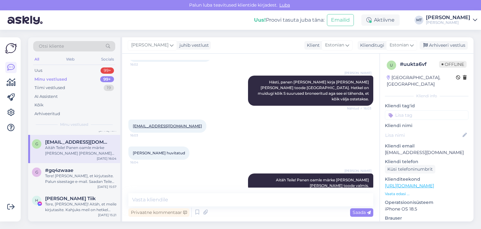
scroll to position [63, 0]
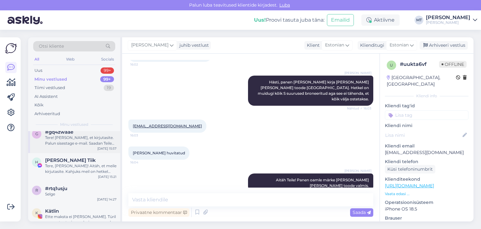
click at [59, 139] on div "Tere! [PERSON_NAME], et kirjutasite. Palun sisestage e-mail. Saadan Teile soovi…" at bounding box center [80, 140] width 71 height 11
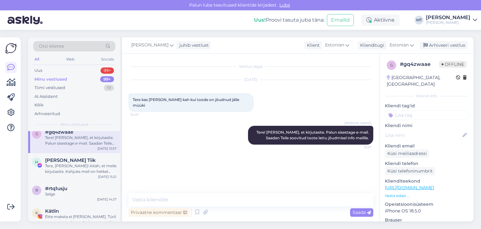
scroll to position [0, 0]
click at [72, 165] on div "Tere, [PERSON_NAME]! Aitäh, et meile kirjutasite. Kahjuks meil on hetkel mõned …" at bounding box center [80, 168] width 71 height 11
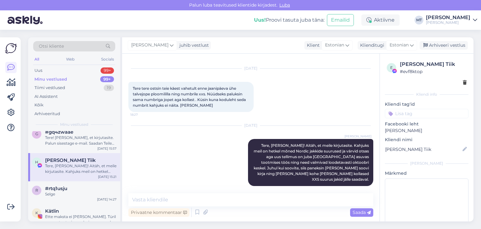
scroll to position [11, 0]
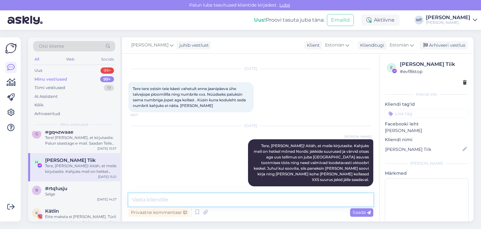
click at [172, 202] on textarea at bounding box center [250, 199] width 245 height 13
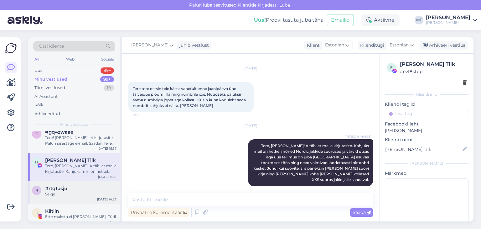
click at [68, 191] on div "Selge" at bounding box center [80, 194] width 71 height 6
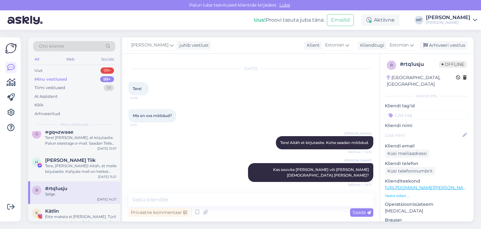
scroll to position [802, 0]
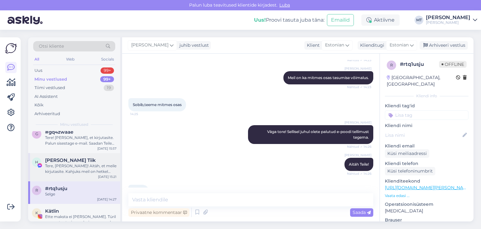
click at [67, 170] on div "Tere, [PERSON_NAME]! Aitäh, et meile kirjutasite. Kahjuks meil on hetkel mõned …" at bounding box center [80, 168] width 71 height 11
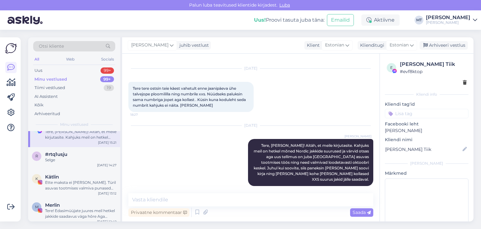
scroll to position [157, 0]
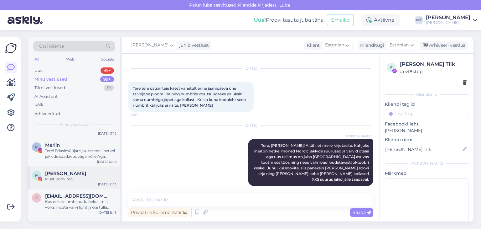
click at [70, 175] on span "[PERSON_NAME]" at bounding box center [65, 173] width 41 height 6
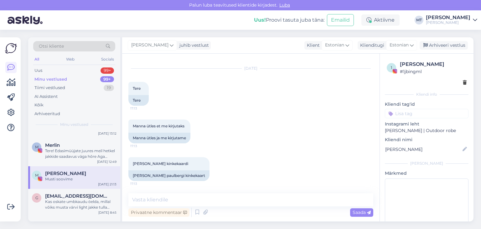
scroll to position [248, 0]
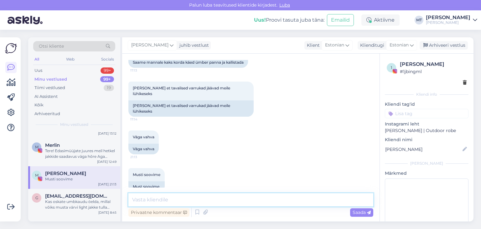
click at [158, 197] on textarea at bounding box center [250, 199] width 245 height 13
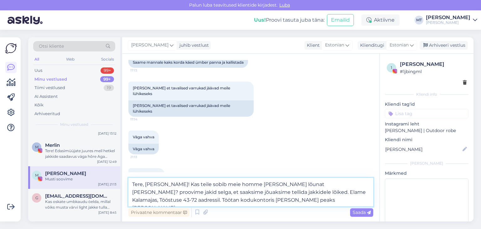
click at [176, 201] on textarea "Tere, [PERSON_NAME]! Kas teile sobib meie homme [PERSON_NAME] lõunat [PERSON_NA…" at bounding box center [250, 192] width 245 height 29
click at [245, 201] on textarea "Tere, [PERSON_NAME]! Kas teile sobib meie homme [PERSON_NAME] lõunat [PERSON_NA…" at bounding box center [250, 192] width 245 height 29
click at [247, 200] on textarea "Tere, [PERSON_NAME]! Kas teile sobib meie homme [PERSON_NAME] lõunat [PERSON_NA…" at bounding box center [250, 192] width 245 height 29
click at [245, 201] on textarea "Tere, [PERSON_NAME]! Kas teile sobib meie homme [PERSON_NAME] lõunat [PERSON_NA…" at bounding box center [250, 192] width 245 height 29
click at [246, 200] on textarea "Tere, [PERSON_NAME]! Kas teile sobib meie homme [PERSON_NAME] lõunat [PERSON_NA…" at bounding box center [250, 192] width 245 height 29
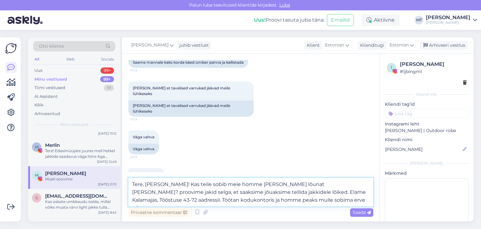
click at [246, 200] on textarea "Tere, [PERSON_NAME]! Kas teile sobib meie homme [PERSON_NAME] lõunat [PERSON_NA…" at bounding box center [250, 192] width 245 height 29
click at [248, 203] on textarea "Tere, [PERSON_NAME]! Kas teile sobib meie homme [PERSON_NAME] lõunat [PERSON_NA…" at bounding box center [250, 192] width 245 height 29
click at [247, 200] on textarea "Tere, [PERSON_NAME]! Kas teile sobib meie homme [PERSON_NAME] lõunat [PERSON_NA…" at bounding box center [250, 192] width 245 height 29
click at [213, 184] on textarea "Tere, [PERSON_NAME]! Kas teile sobib meie homme [PERSON_NAME] lõunat [PERSON_NA…" at bounding box center [250, 192] width 245 height 29
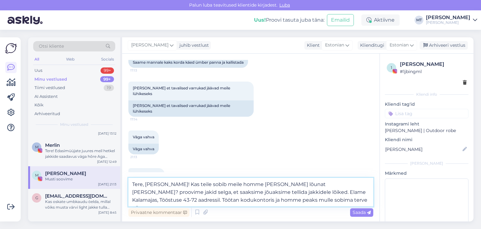
drag, startPoint x: 252, startPoint y: 184, endPoint x: 239, endPoint y: 183, distance: 12.5
click at [239, 183] on textarea "Tere, [PERSON_NAME]! Kas teile sobib meile homme [PERSON_NAME] lõunat [PERSON_N…" at bounding box center [250, 192] width 245 height 29
click at [254, 185] on textarea "Tere, [PERSON_NAME]! Kas teile sobib meile homme lõunat [PERSON_NAME]? proovime…" at bounding box center [250, 192] width 245 height 29
click at [290, 185] on textarea "Tere, [PERSON_NAME]! Kas teile sobib meile homme lõunast [PERSON_NAME]? proovim…" at bounding box center [250, 192] width 245 height 29
drag, startPoint x: 155, startPoint y: 192, endPoint x: 130, endPoint y: 196, distance: 24.7
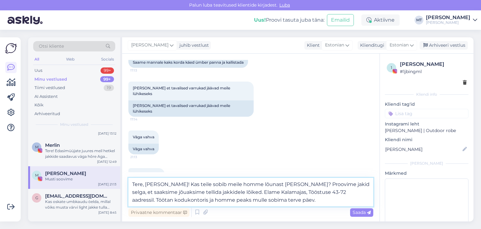
click at [130, 196] on textarea "Tere, [PERSON_NAME]! Kas teile sobib meile homme lõunast [PERSON_NAME]? Proovim…" at bounding box center [250, 192] width 245 height 29
click at [159, 192] on textarea "Tere, [PERSON_NAME]! Kas teile sobib meile homme lõunast [PERSON_NAME]? Proovim…" at bounding box center [250, 192] width 245 height 29
click at [226, 193] on textarea "Tere, [PERSON_NAME]! Kas teile sobib meile homme lõunast [PERSON_NAME]? Proovim…" at bounding box center [250, 192] width 245 height 29
click at [224, 193] on textarea "Tere, [PERSON_NAME]! Kas teile sobib meile homme lõunast [PERSON_NAME]? Proovim…" at bounding box center [250, 192] width 245 height 29
drag, startPoint x: 268, startPoint y: 201, endPoint x: 165, endPoint y: 201, distance: 102.8
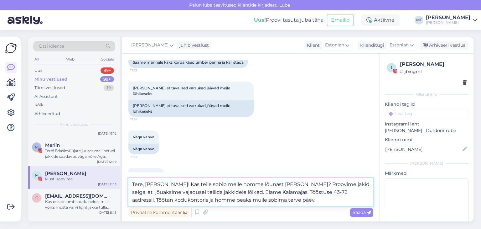
click at [165, 201] on textarea "Tere, [PERSON_NAME]! Kas teile sobib meile homme lõunast [PERSON_NAME]? Proovim…" at bounding box center [250, 192] width 245 height 29
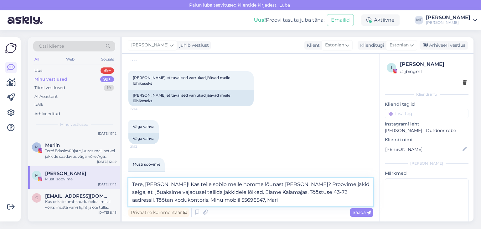
scroll to position [264, 0]
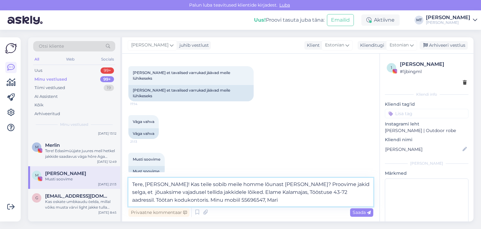
click at [224, 191] on textarea "Tere, [PERSON_NAME]! Kas teile sobib meile homme lõunast [PERSON_NAME]? Proovim…" at bounding box center [250, 192] width 245 height 29
click at [257, 200] on textarea "Tere, [PERSON_NAME]! Kas teile sobib meile homme lõunast [PERSON_NAME]? Proovim…" at bounding box center [250, 192] width 245 height 29
click at [224, 192] on textarea "Tere, [PERSON_NAME]! Kas teile sobib meile homme lõunast [PERSON_NAME]? Proovim…" at bounding box center [250, 192] width 245 height 29
type textarea "Tere, [PERSON_NAME]! Kas teile sobib meile homme lõunast [PERSON_NAME]? Proovim…"
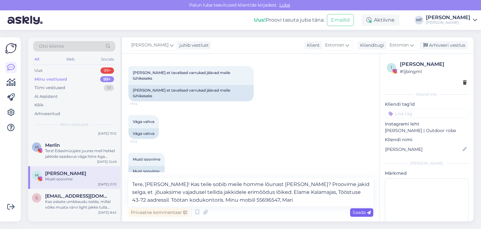
click at [358, 215] on div "Saada" at bounding box center [361, 212] width 23 height 8
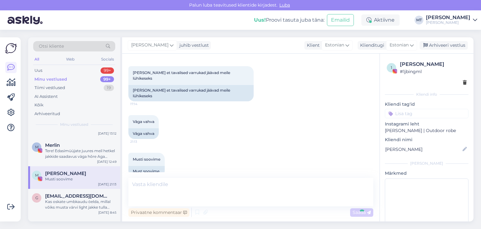
scroll to position [306, 0]
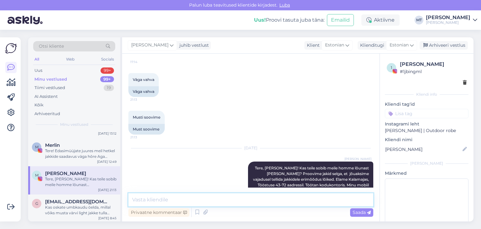
click at [211, 200] on textarea at bounding box center [250, 199] width 245 height 13
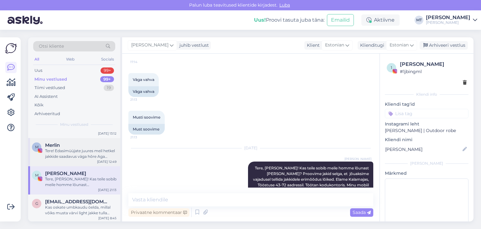
click at [79, 150] on div "Tere! Edasimüüjate juures meil hetkel jakkide saadavus väga hõre Aga oleme klie…" at bounding box center [80, 153] width 71 height 11
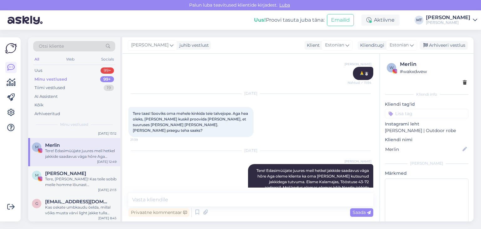
scroll to position [273, 0]
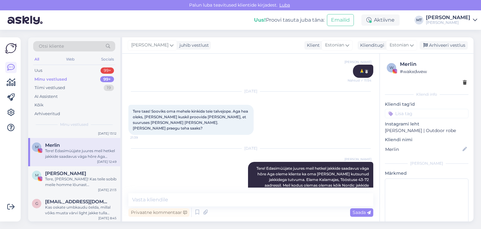
click at [49, 77] on div "Minu vestlused" at bounding box center [50, 79] width 33 height 6
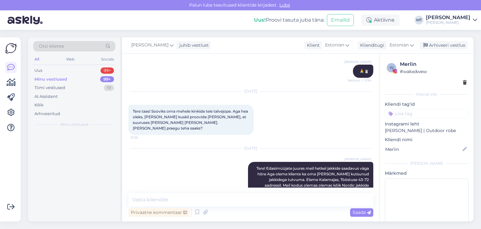
scroll to position [0, 0]
